Goal: Transaction & Acquisition: Purchase product/service

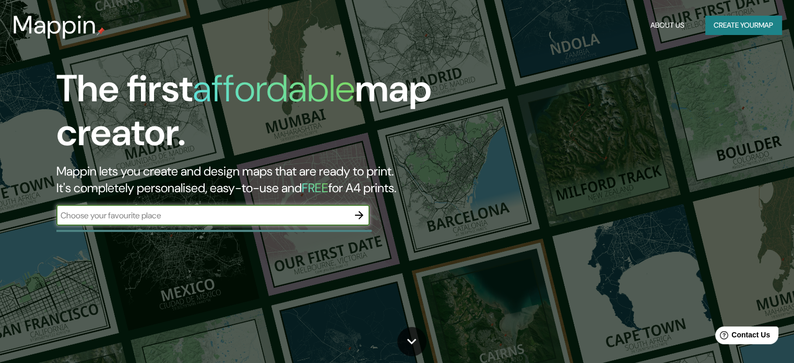
click at [279, 208] on div "​" at bounding box center [212, 215] width 313 height 21
type input "[PERSON_NAME]"
click at [743, 27] on button "Create your map" at bounding box center [744, 25] width 76 height 19
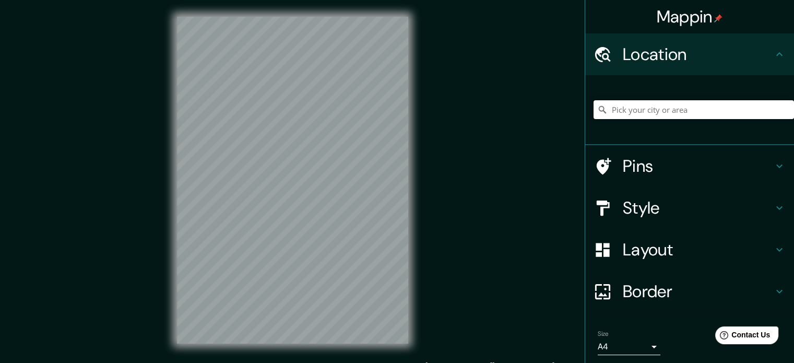
click at [710, 113] on input "Pick your city or area" at bounding box center [694, 109] width 201 height 19
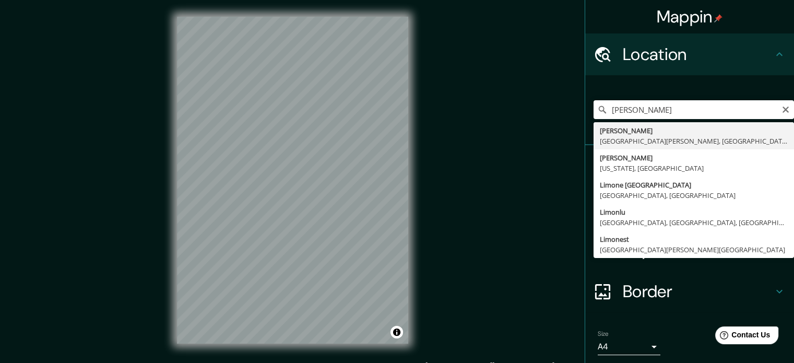
type input "[PERSON_NAME], [GEOGRAPHIC_DATA][PERSON_NAME], [GEOGRAPHIC_DATA]"
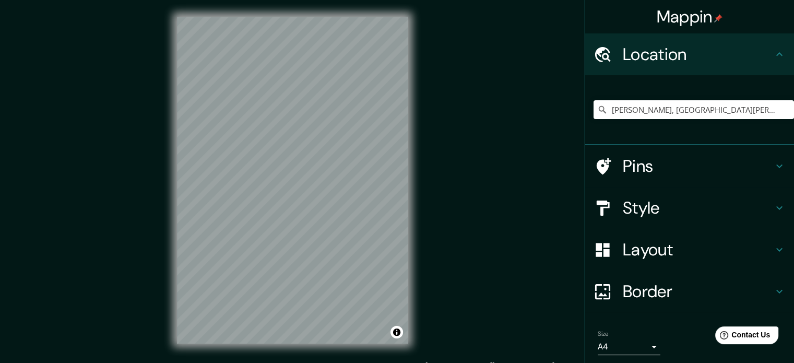
scroll to position [3, 0]
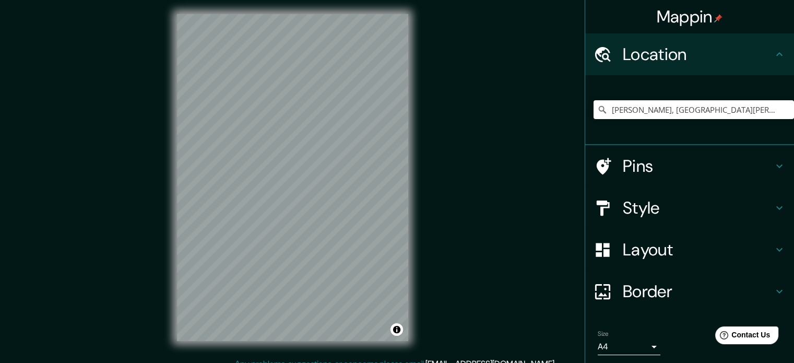
click at [418, 217] on div "© Mapbox © OpenStreetMap Improve this map" at bounding box center [292, 177] width 265 height 360
